Goal: Task Accomplishment & Management: Use online tool/utility

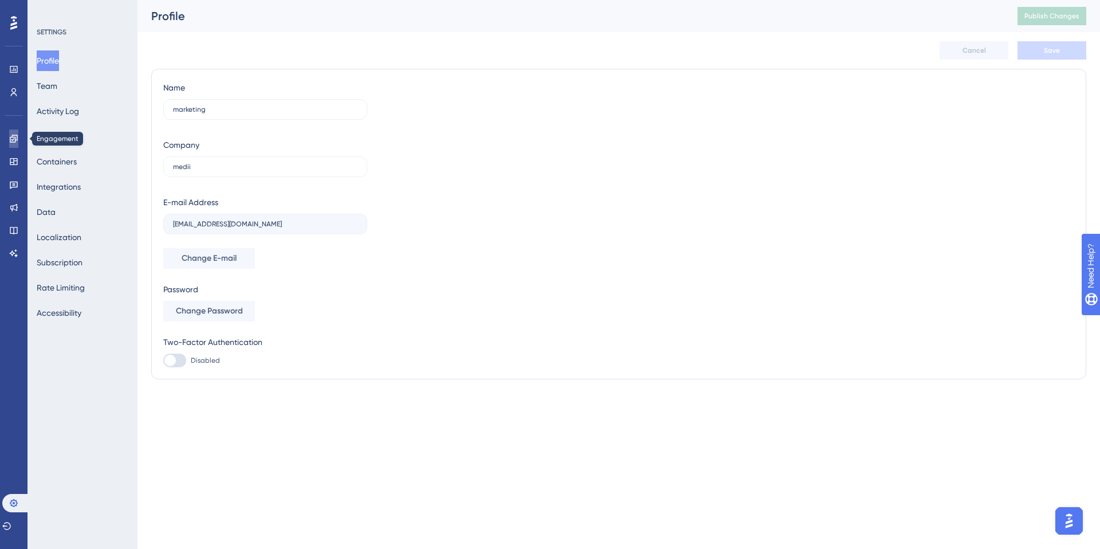
click at [13, 143] on icon at bounding box center [13, 138] width 9 height 9
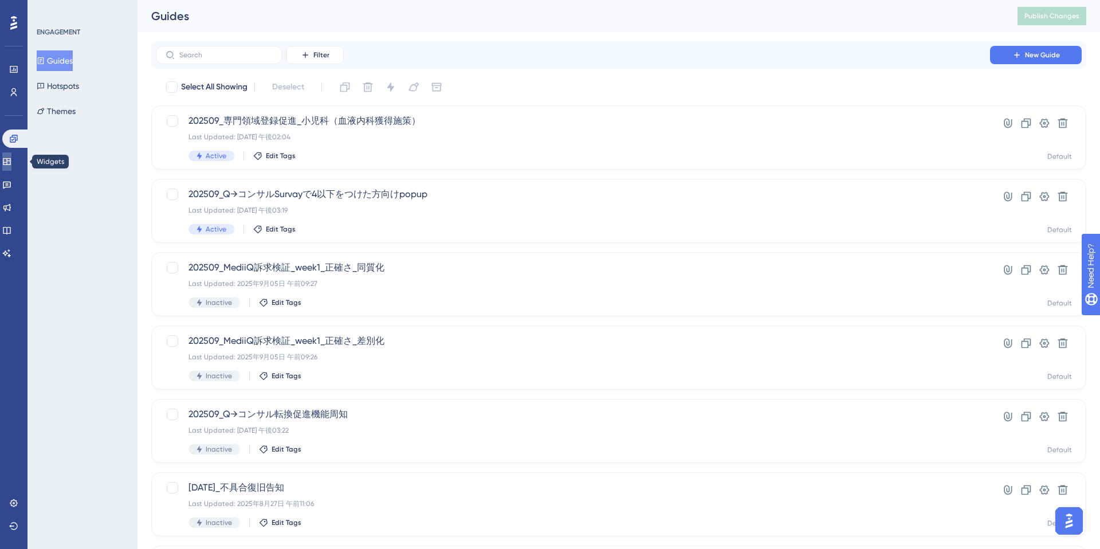
click at [11, 163] on icon at bounding box center [6, 161] width 9 height 9
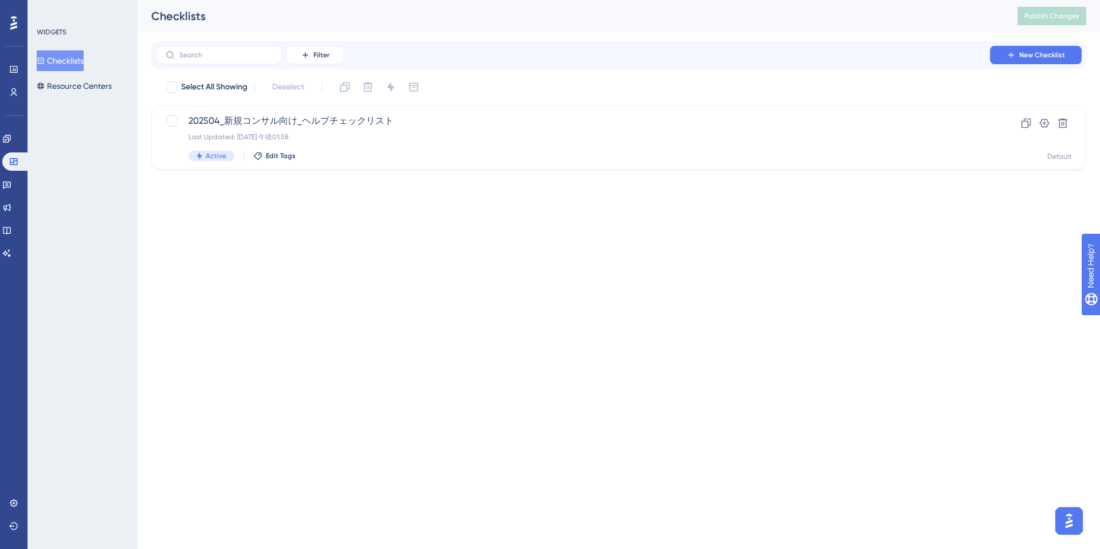
click at [12, 149] on div "Engagement Widgets Feedback Product Updates Knowledge Base AI Assistant" at bounding box center [13, 195] width 23 height 133
click at [11, 137] on icon at bounding box center [6, 138] width 9 height 9
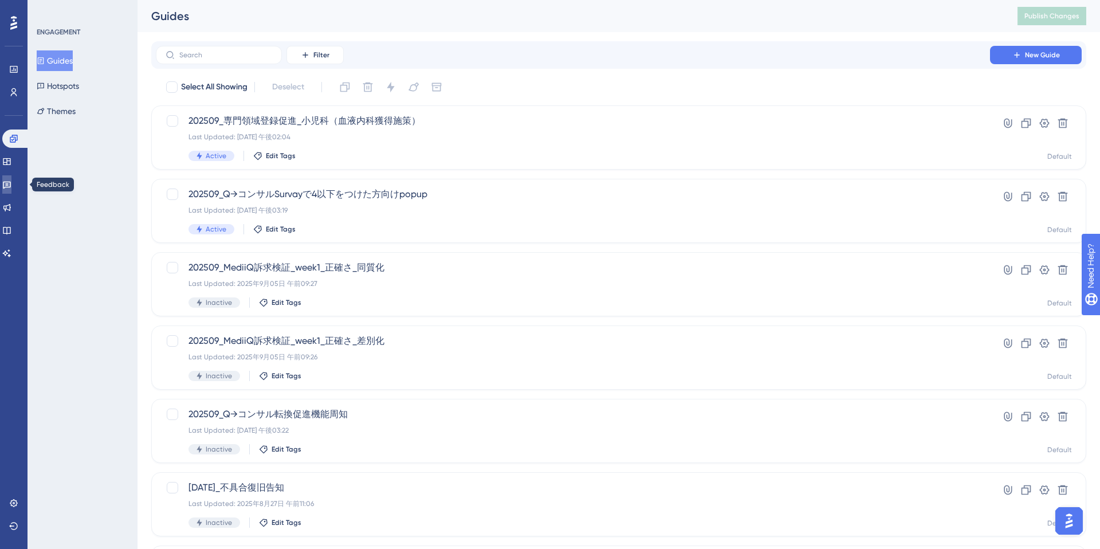
click at [11, 182] on icon at bounding box center [6, 184] width 9 height 9
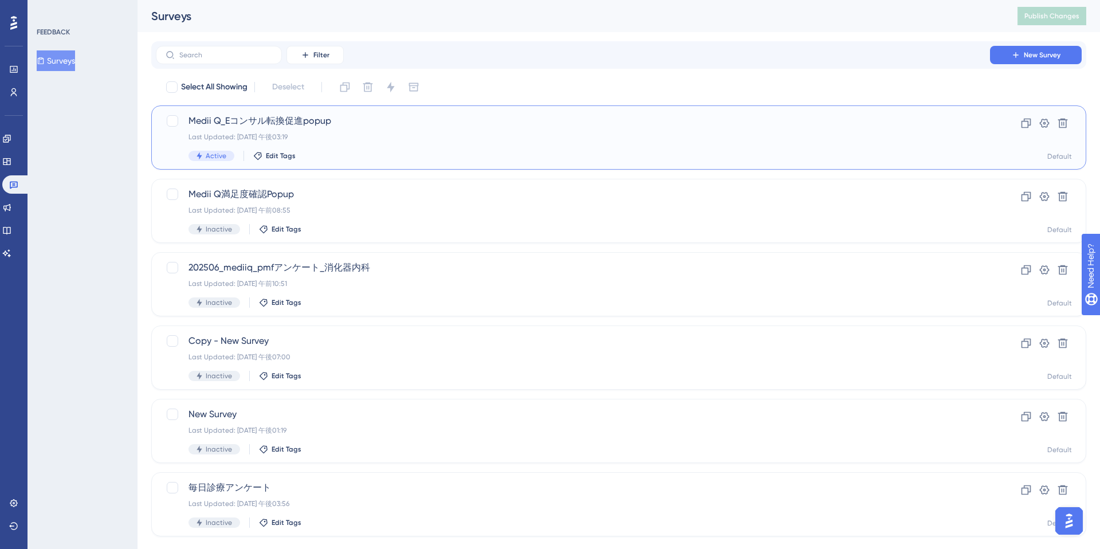
click at [405, 139] on div "Last Updated: [DATE] 午後03:19" at bounding box center [572, 136] width 769 height 9
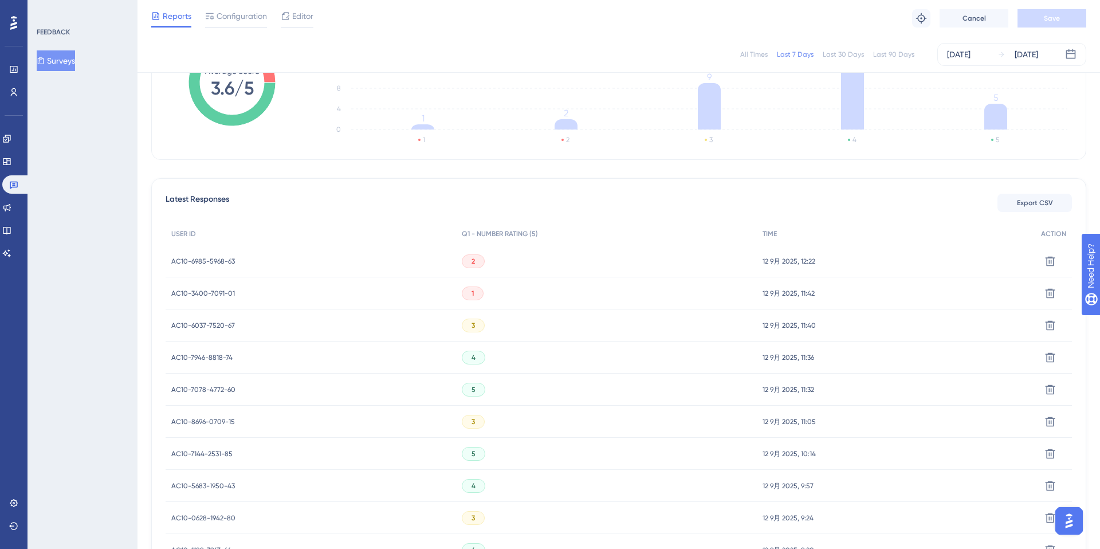
scroll to position [156, 0]
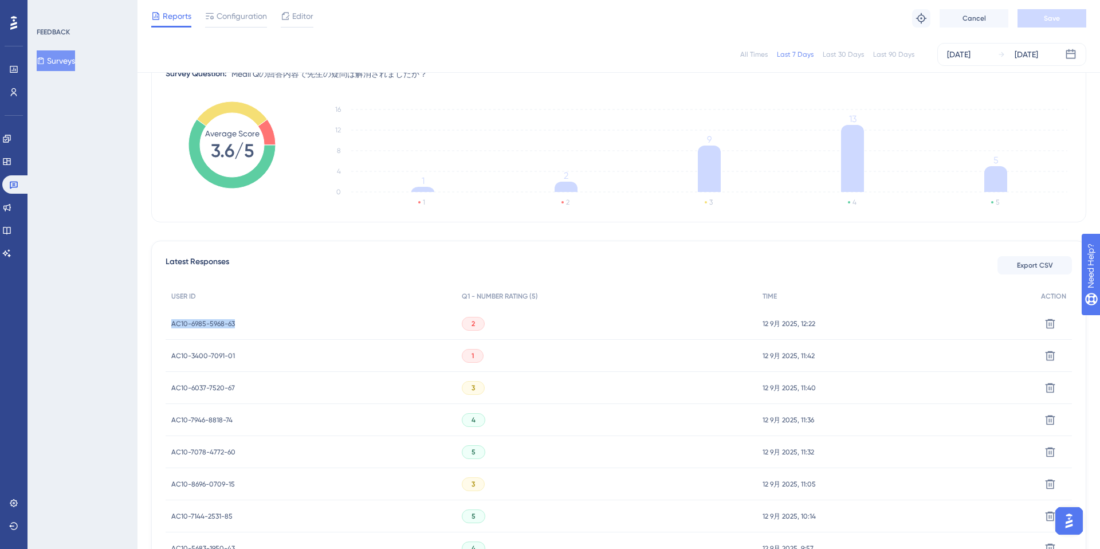
drag, startPoint x: 251, startPoint y: 327, endPoint x: 171, endPoint y: 325, distance: 80.8
click at [171, 325] on div "AC10-6985-5968-63 AC10-6985-5968-63" at bounding box center [311, 324] width 290 height 32
copy span "AC10-6985-5968-63"
click at [612, 40] on div "All Times Last 7 Days Last 30 Days Last 90 Days [DATE] [DATE]" at bounding box center [618, 54] width 962 height 37
click at [271, 137] on icon at bounding box center [267, 132] width 18 height 26
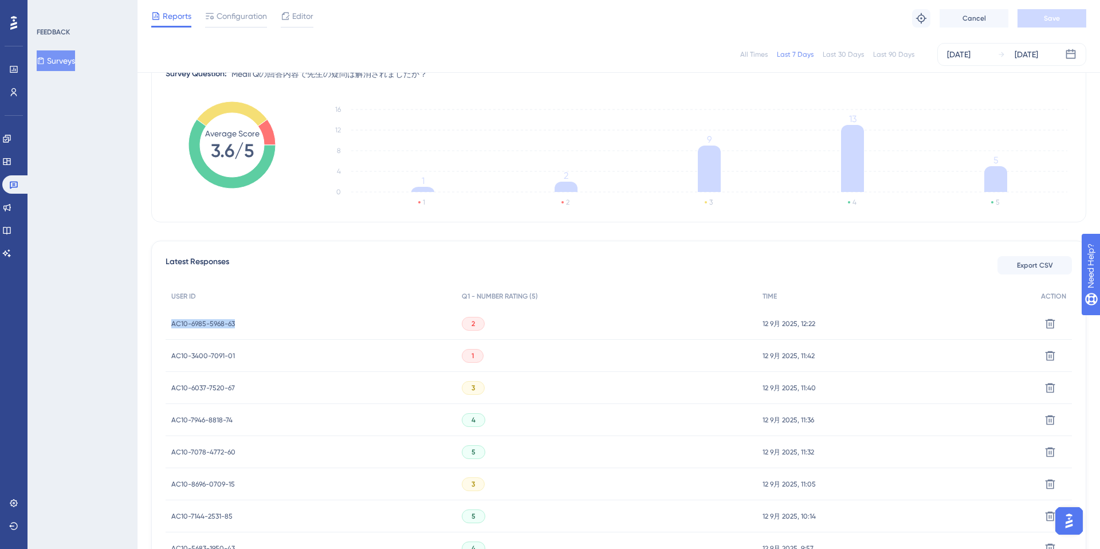
drag, startPoint x: 290, startPoint y: 325, endPoint x: 164, endPoint y: 322, distance: 126.6
copy span "AC10-6985-5968-63"
drag, startPoint x: 249, startPoint y: 356, endPoint x: 170, endPoint y: 357, distance: 78.5
click at [170, 357] on div "AC10-3400-7091-01 AC10-3400-7091-01" at bounding box center [311, 356] width 290 height 32
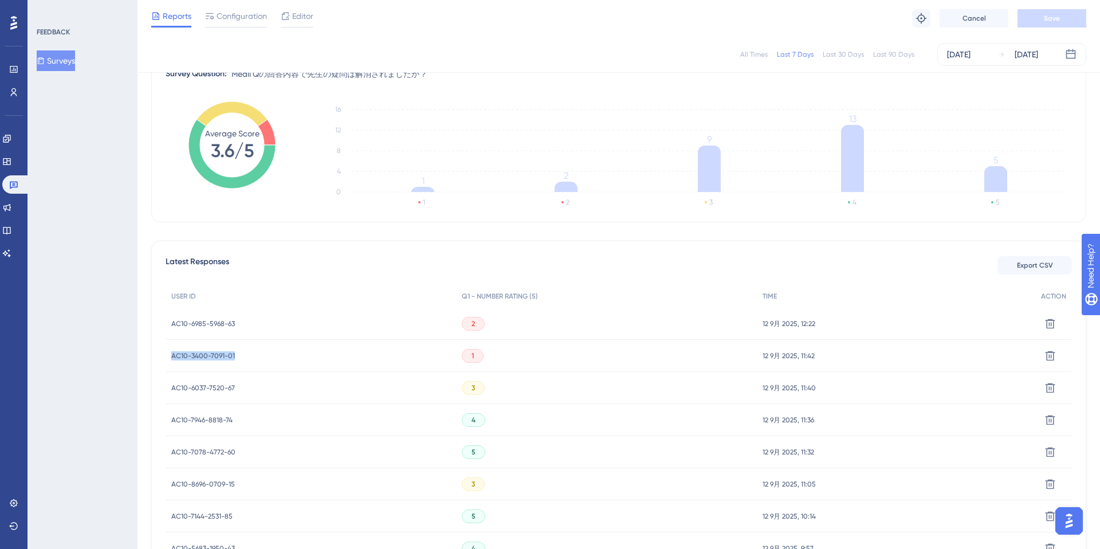
copy span "AC10-3400-7091-01"
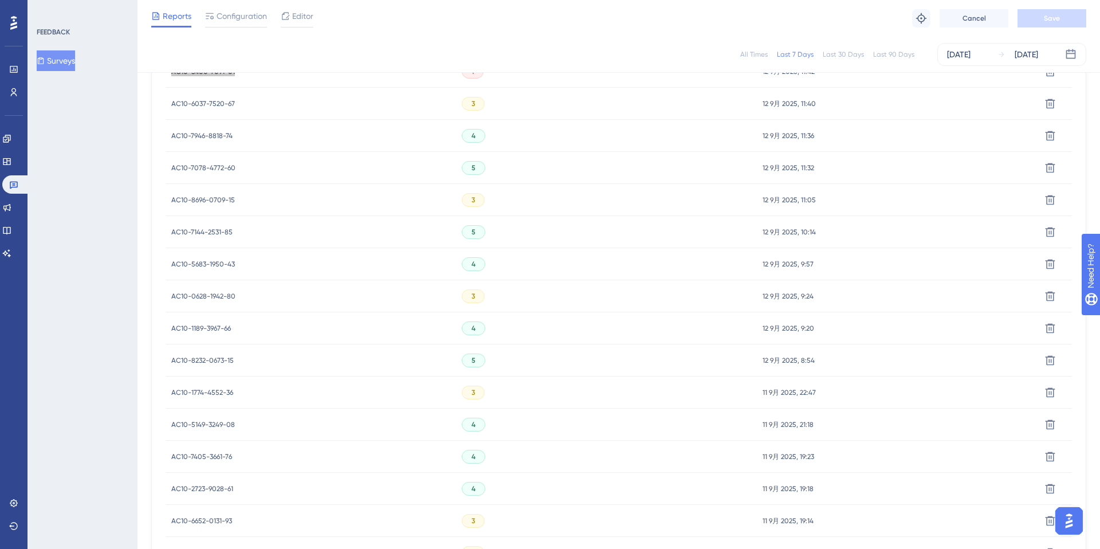
scroll to position [667, 0]
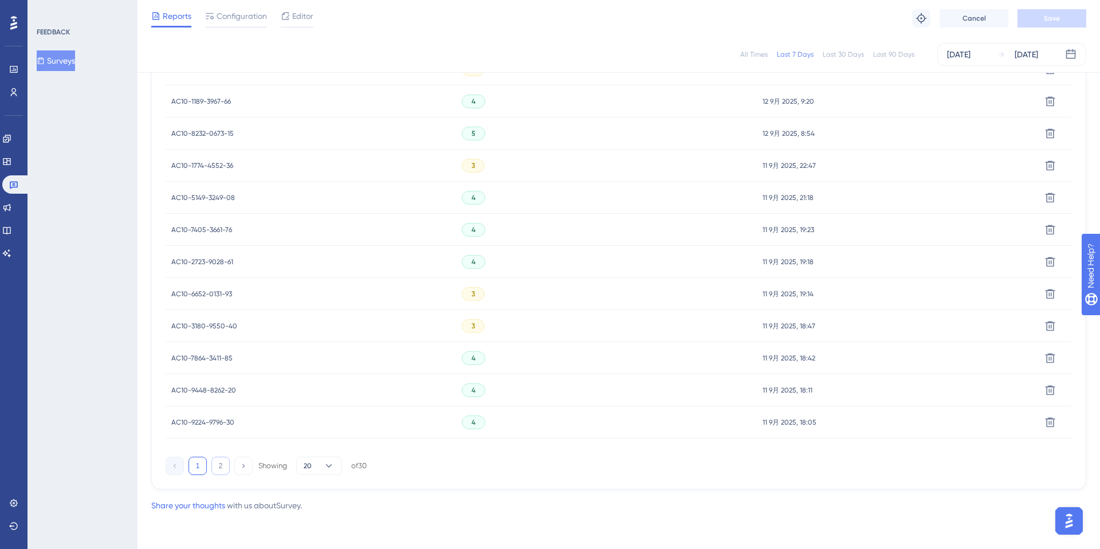
click at [222, 465] on button "2" at bounding box center [220, 465] width 18 height 18
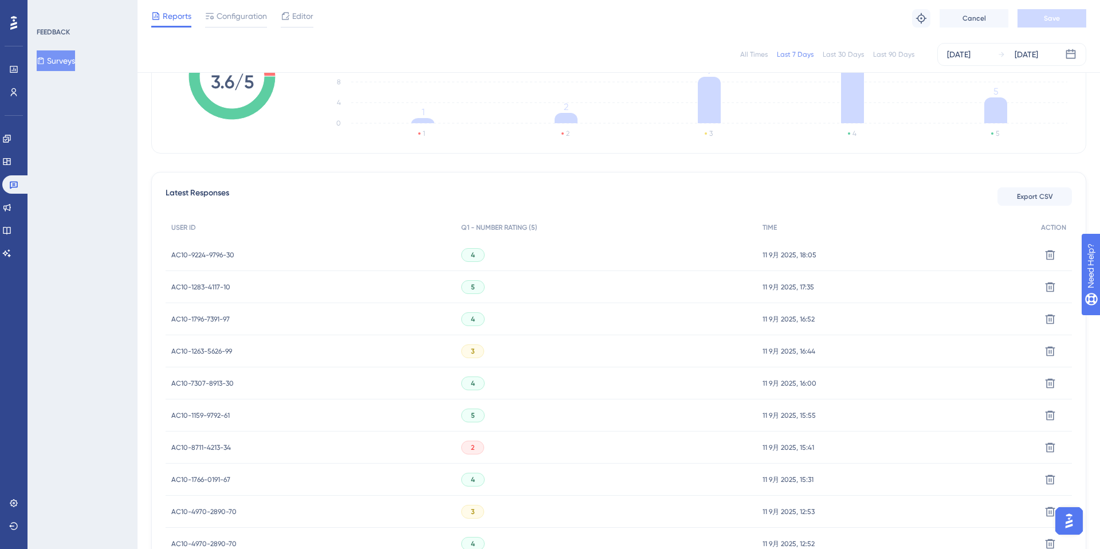
scroll to position [331, 0]
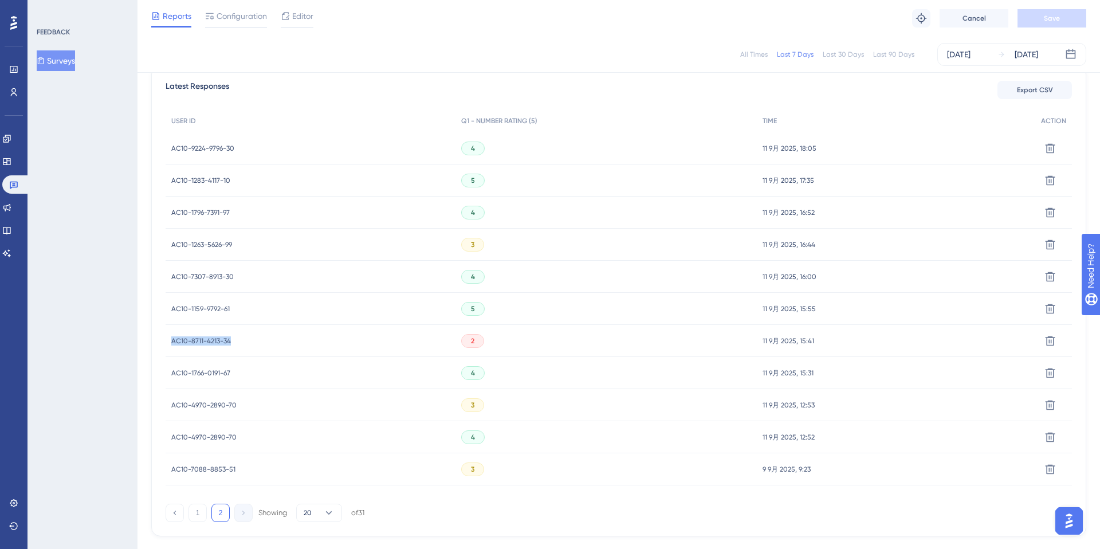
drag, startPoint x: 262, startPoint y: 343, endPoint x: 170, endPoint y: 342, distance: 91.6
click at [170, 342] on div "AC10-8711-4213-34 AC10-8711-4213-34" at bounding box center [311, 341] width 290 height 32
copy span "AC10-8711-4213-34"
